Goal: Information Seeking & Learning: Learn about a topic

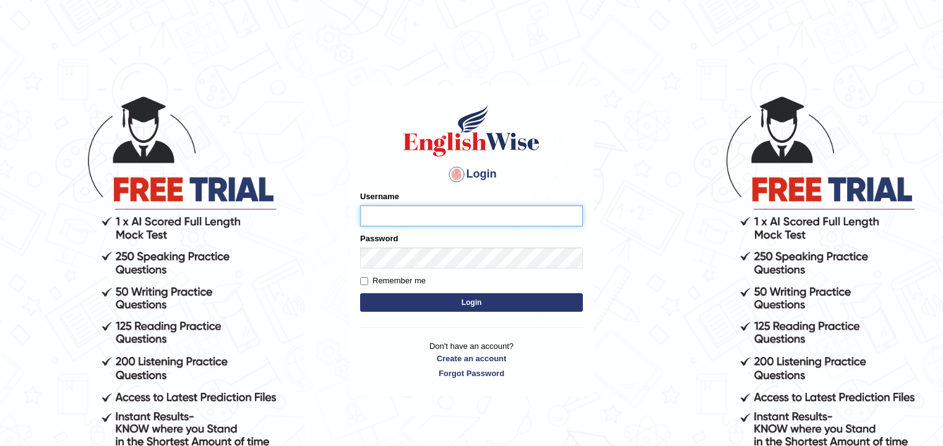
type input "zorbaenglish"
click at [460, 300] on button "Login" at bounding box center [471, 302] width 223 height 19
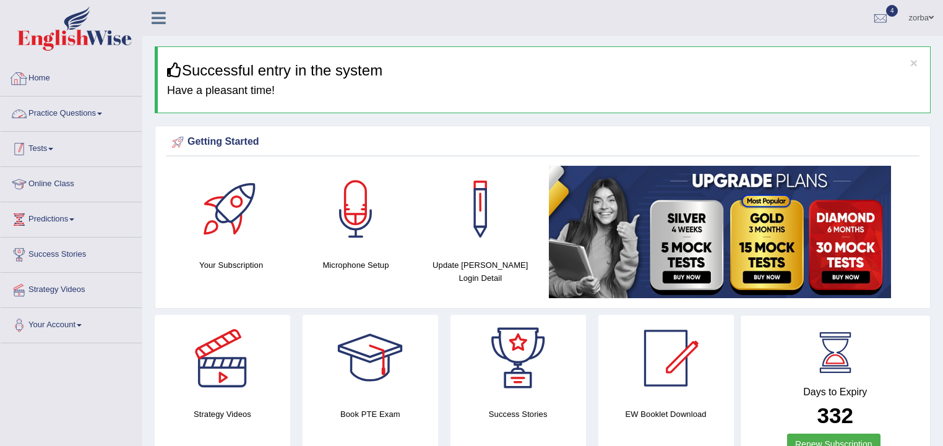
click at [98, 107] on link "Practice Questions" at bounding box center [71, 111] width 141 height 31
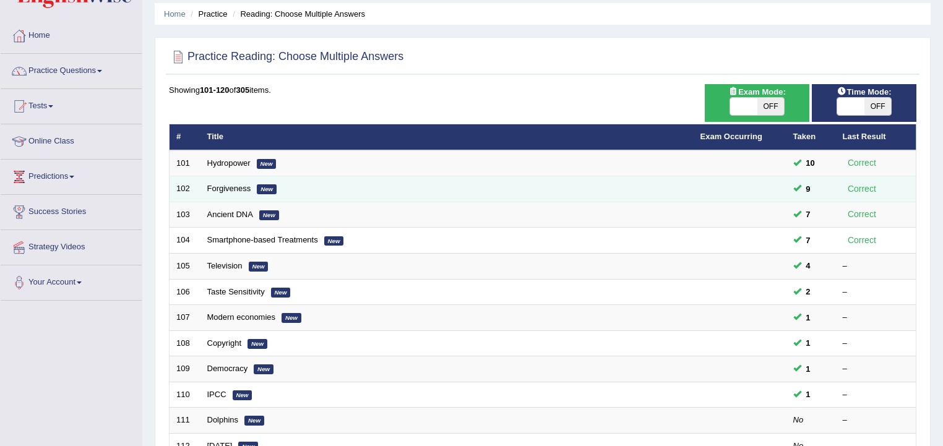
scroll to position [49, 0]
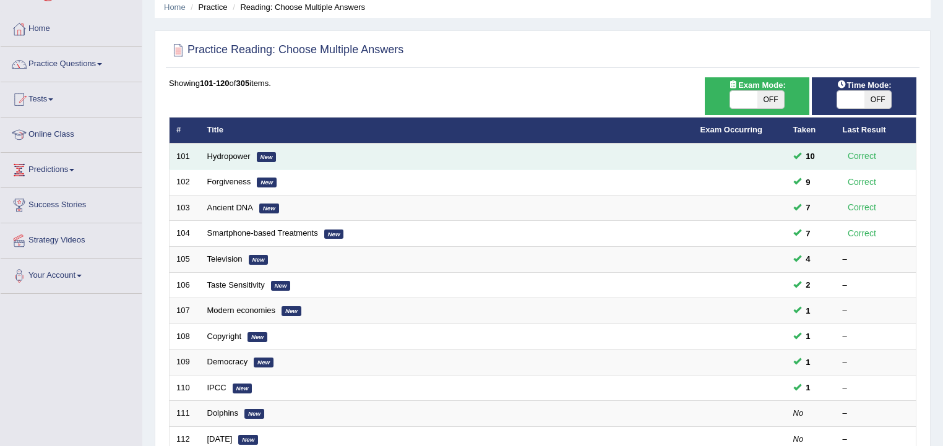
click at [232, 160] on td "Hydropower New" at bounding box center [446, 156] width 493 height 26
click at [223, 155] on link "Hydropower" at bounding box center [228, 156] width 43 height 9
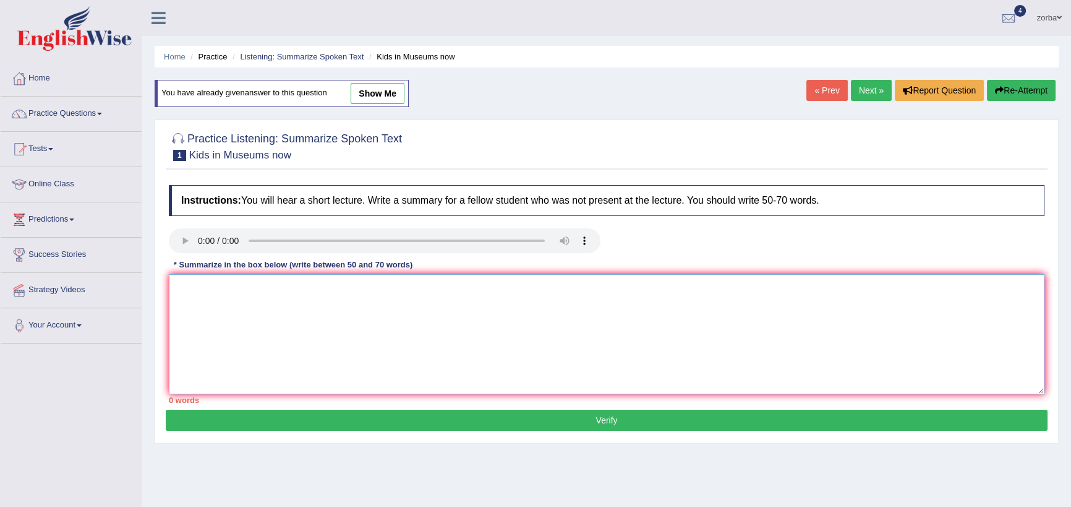
click at [231, 313] on textarea at bounding box center [607, 334] width 876 height 120
paste textarea "A noteworthy point revealed in the lecture was about a visit of a family to Roy…"
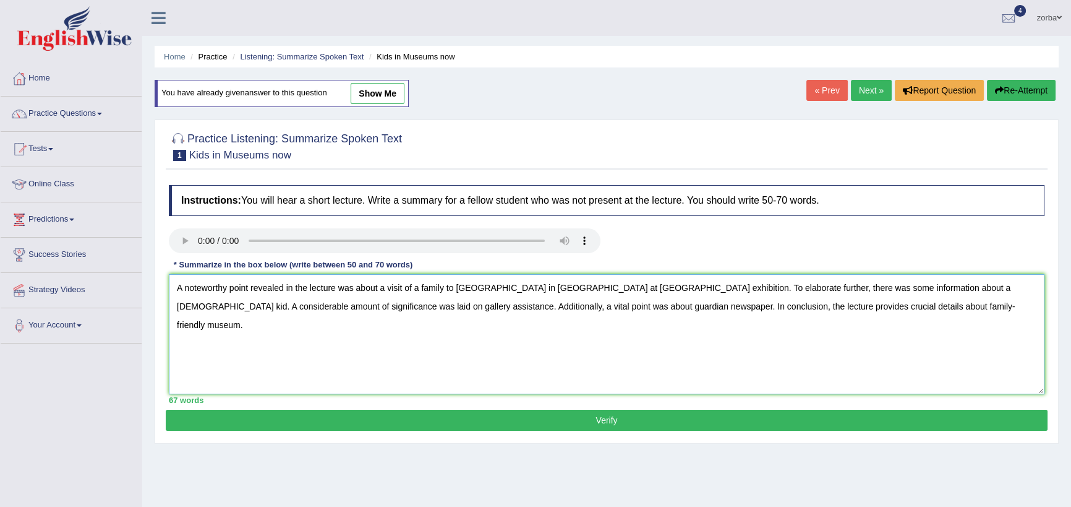
type textarea "A noteworthy point revealed in the lecture was about a visit of a family to Roy…"
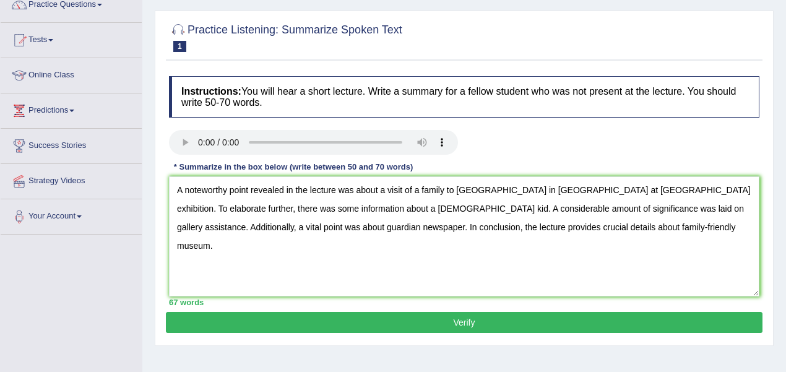
scroll to position [124, 0]
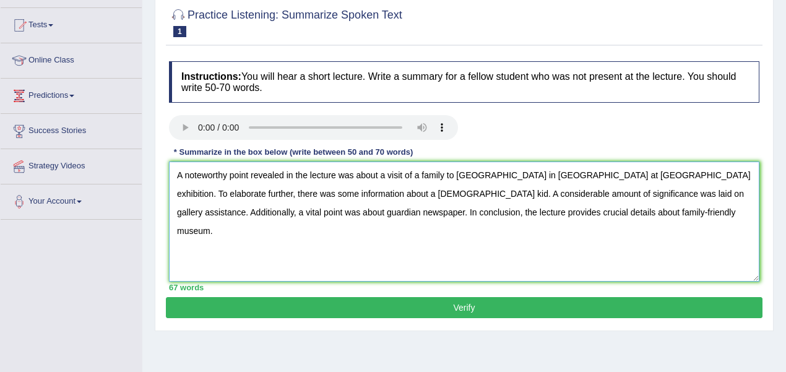
drag, startPoint x: 713, startPoint y: 210, endPoint x: 59, endPoint y: 134, distance: 657.5
click at [59, 134] on div "Toggle navigation Home Practice Questions Speaking Practice Read Aloud Repeat S…" at bounding box center [393, 197] width 786 height 643
